Goal: Information Seeking & Learning: Learn about a topic

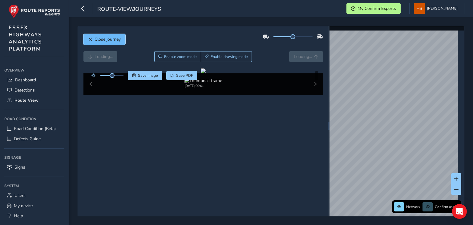
click at [111, 36] on button "Close journey" at bounding box center [104, 39] width 42 height 11
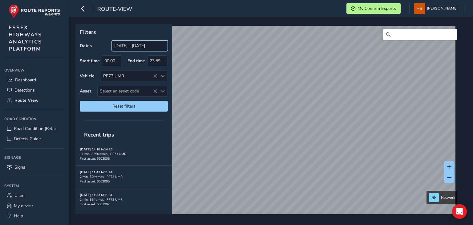
click at [130, 48] on input "[DATE] - [DATE]" at bounding box center [140, 45] width 56 height 11
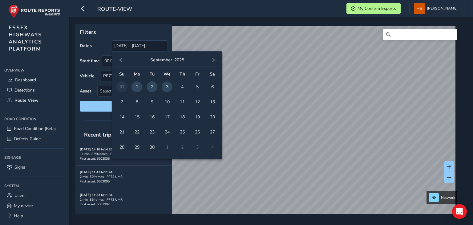
click at [150, 87] on span "2" at bounding box center [152, 86] width 11 height 11
click at [152, 86] on span "2" at bounding box center [152, 86] width 11 height 11
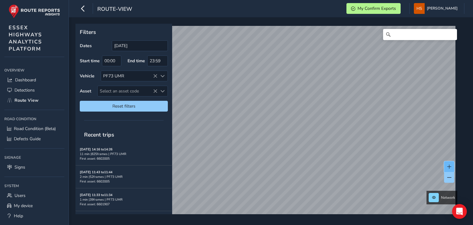
click at [452, 167] on button at bounding box center [449, 166] width 10 height 11
click at [114, 41] on input "[DATE]" at bounding box center [140, 45] width 56 height 11
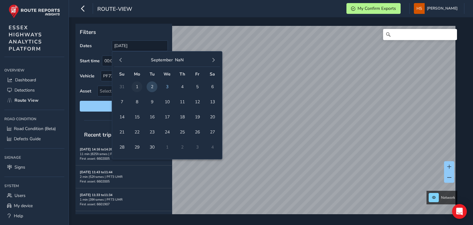
click at [138, 89] on span "1" at bounding box center [137, 86] width 11 height 11
click at [163, 86] on span "3" at bounding box center [167, 86] width 11 height 11
click at [166, 86] on span "3" at bounding box center [167, 86] width 11 height 11
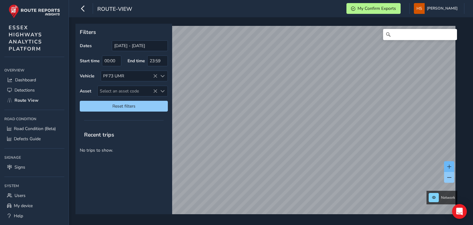
click at [449, 165] on span at bounding box center [449, 166] width 4 height 4
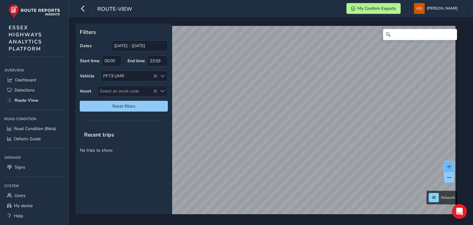
click at [449, 165] on span at bounding box center [449, 166] width 4 height 4
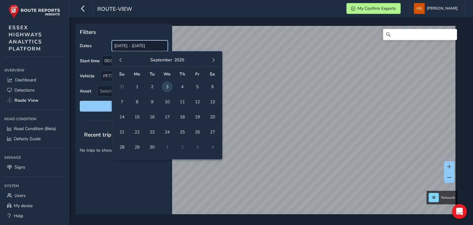
click at [154, 45] on input "[DATE] - [DATE]" at bounding box center [140, 45] width 56 height 11
click at [153, 86] on span "2" at bounding box center [152, 86] width 11 height 11
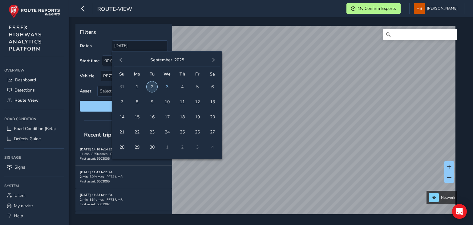
click at [153, 86] on span "2" at bounding box center [152, 86] width 11 height 11
type input "[DATE] - [DATE]"
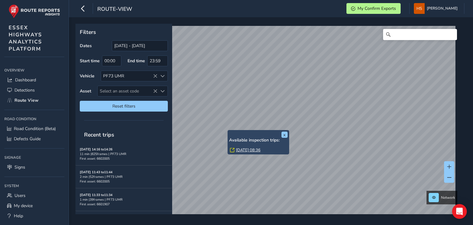
click at [243, 147] on link "[DATE] 08:36" at bounding box center [248, 150] width 25 height 6
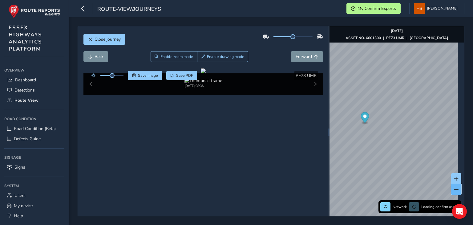
click at [451, 193] on button at bounding box center [456, 189] width 10 height 11
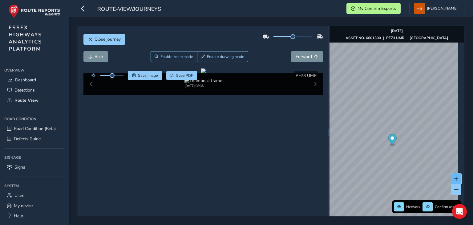
click at [453, 181] on button at bounding box center [456, 178] width 10 height 11
click at [315, 54] on button "Forward" at bounding box center [307, 56] width 32 height 11
click at [454, 177] on span at bounding box center [456, 179] width 4 height 4
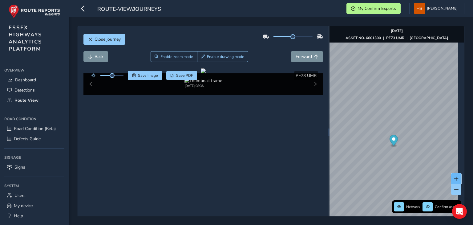
click at [454, 177] on span at bounding box center [456, 179] width 4 height 4
click at [423, 168] on img "Preview frame" at bounding box center [430, 166] width 15 height 5
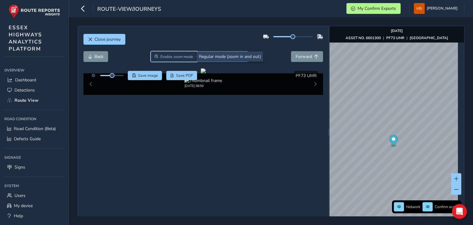
click at [187, 55] on span "Enable zoom mode" at bounding box center [176, 56] width 33 height 5
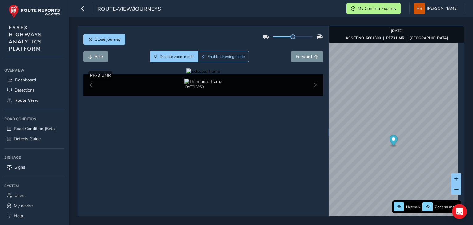
click at [218, 74] on div at bounding box center [203, 71] width 34 height 6
click at [208, 113] on img at bounding box center [286, 195] width 887 height 499
click at [298, 52] on button "Forward" at bounding box center [307, 56] width 32 height 11
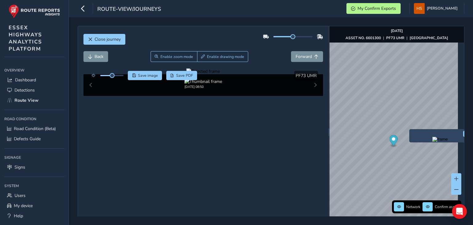
click at [435, 142] on img "Preview frame" at bounding box center [439, 139] width 15 height 5
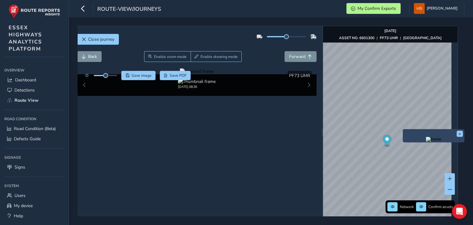
scroll to position [0, 1]
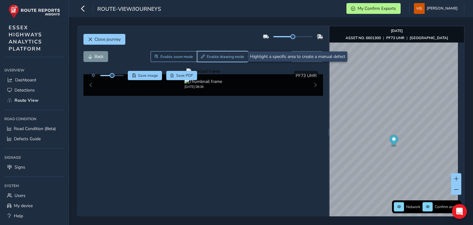
click at [240, 56] on span "Enable drawing mode" at bounding box center [225, 56] width 37 height 5
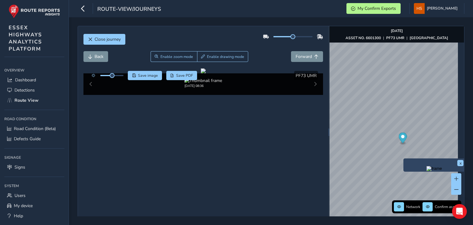
click at [427, 170] on img "Preview frame" at bounding box center [434, 168] width 15 height 5
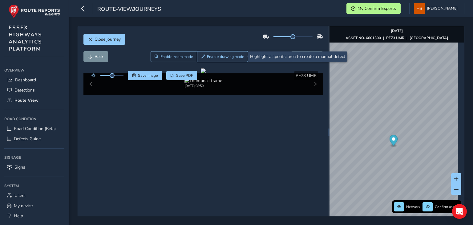
click at [213, 53] on button "Enable drawing mode" at bounding box center [222, 56] width 51 height 11
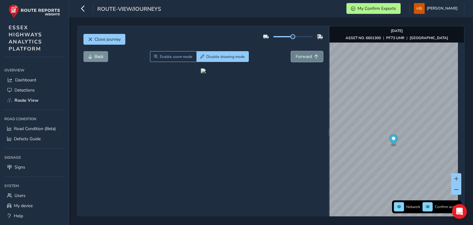
click at [314, 55] on span "Forward" at bounding box center [316, 57] width 4 height 4
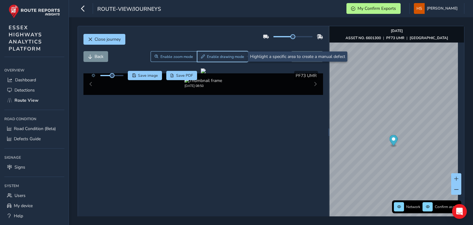
click at [220, 53] on button "Enable drawing mode" at bounding box center [222, 56] width 51 height 11
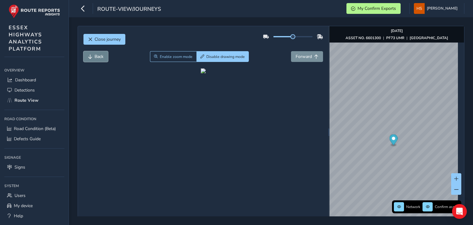
click at [93, 53] on button "Back" at bounding box center [95, 56] width 25 height 11
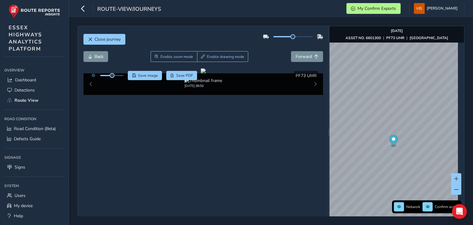
click at [178, 45] on div "Close journey" at bounding box center [203, 42] width 240 height 20
